Goal: Complete application form: Complete application form

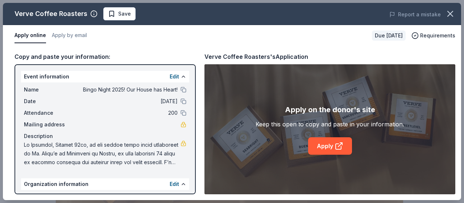
scroll to position [181, 0]
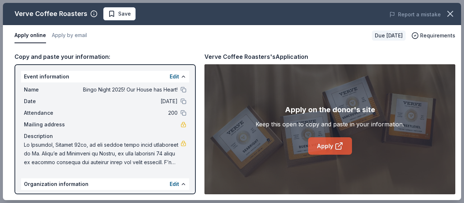
click at [332, 145] on link "Apply" at bounding box center [330, 145] width 44 height 17
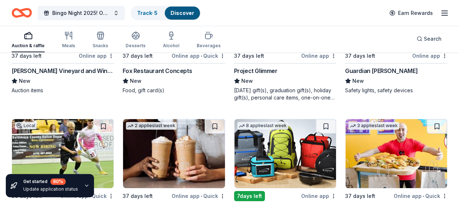
scroll to position [2603, 0]
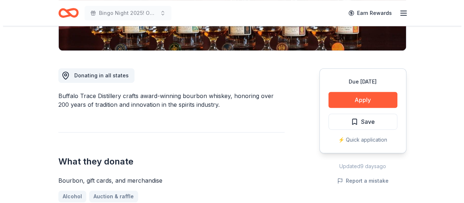
scroll to position [181, 0]
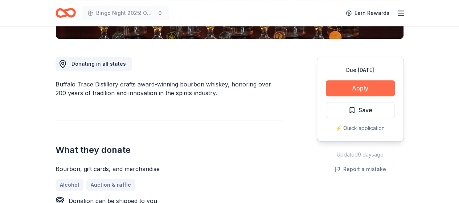
click at [358, 89] on button "Apply" at bounding box center [360, 88] width 69 height 16
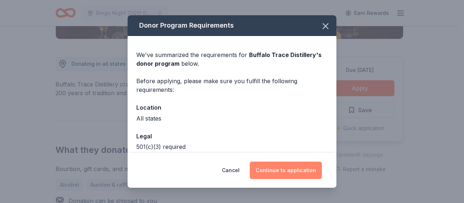
click at [282, 165] on button "Continue to application" at bounding box center [286, 169] width 72 height 17
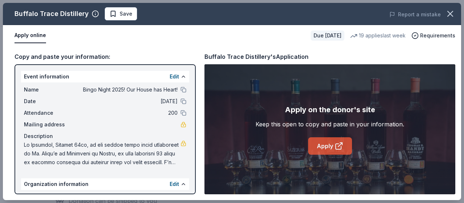
click at [329, 143] on link "Apply" at bounding box center [330, 145] width 44 height 17
click at [333, 145] on link "Apply" at bounding box center [330, 145] width 44 height 17
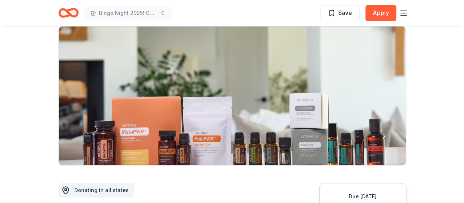
scroll to position [145, 0]
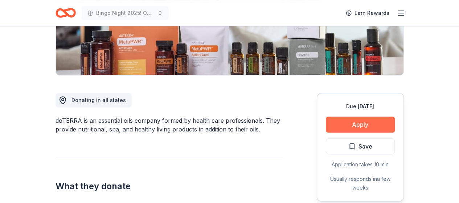
click at [357, 124] on button "Apply" at bounding box center [360, 124] width 69 height 16
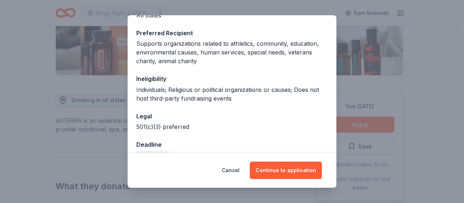
scroll to position [120, 0]
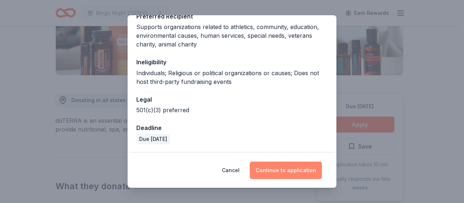
click at [279, 167] on button "Continue to application" at bounding box center [286, 169] width 72 height 17
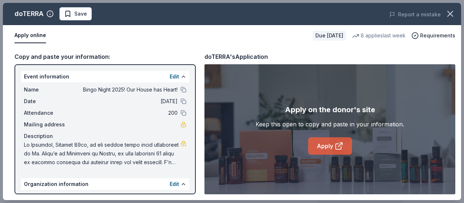
click at [330, 140] on link "Apply" at bounding box center [330, 145] width 44 height 17
